Goal: Navigation & Orientation: Find specific page/section

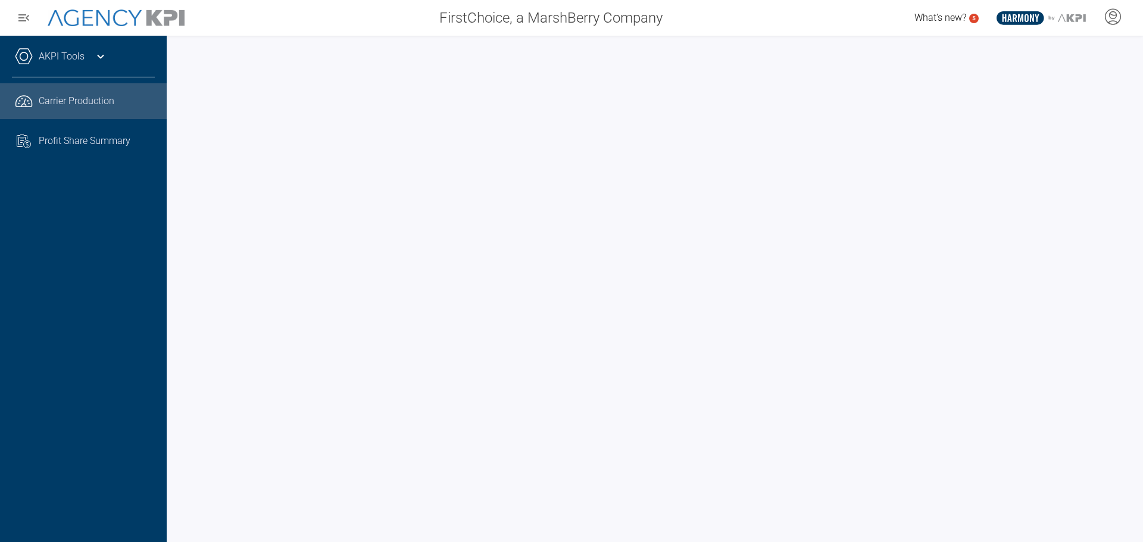
click at [171, 290] on div at bounding box center [655, 289] width 976 height 506
click at [177, 339] on div at bounding box center [655, 289] width 976 height 506
click at [173, 240] on div at bounding box center [655, 289] width 976 height 506
click at [174, 284] on div at bounding box center [655, 289] width 976 height 506
click at [177, 236] on div at bounding box center [655, 289] width 976 height 506
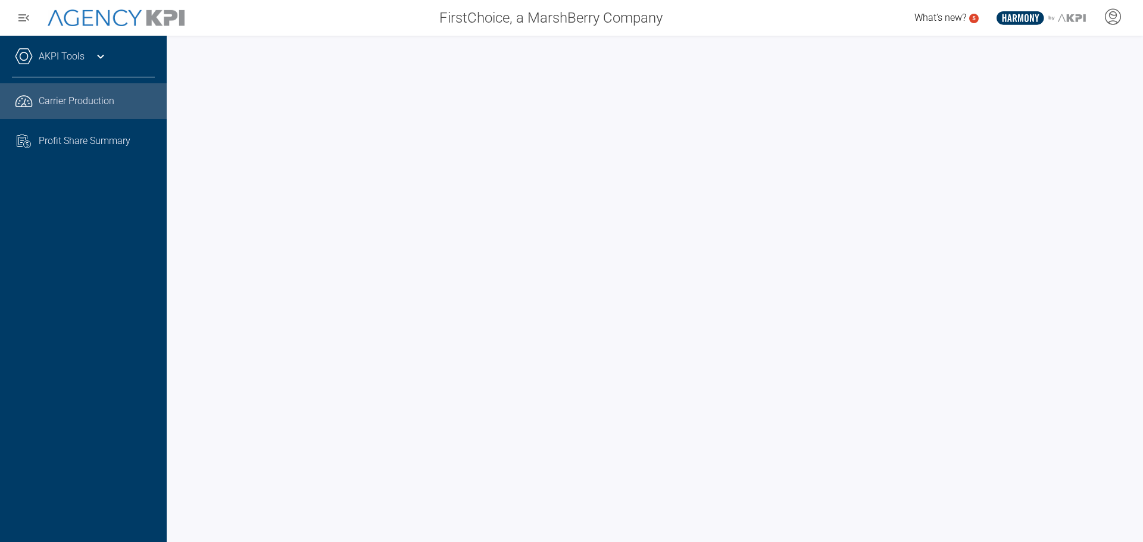
click at [173, 243] on div at bounding box center [655, 289] width 976 height 506
click at [178, 258] on div at bounding box center [655, 289] width 976 height 506
drag, startPoint x: 848, startPoint y: 14, endPoint x: 829, endPoint y: 39, distance: 31.9
click at [848, 14] on div "What's new? 5 .st0{fill:#003B66;} .st1{fill:#FFFFFF;} .st2{fill:#949698;} Layer…" at bounding box center [907, 18] width 472 height 24
click at [178, 157] on div at bounding box center [655, 289] width 976 height 506
